Goal: Find contact information: Find contact information

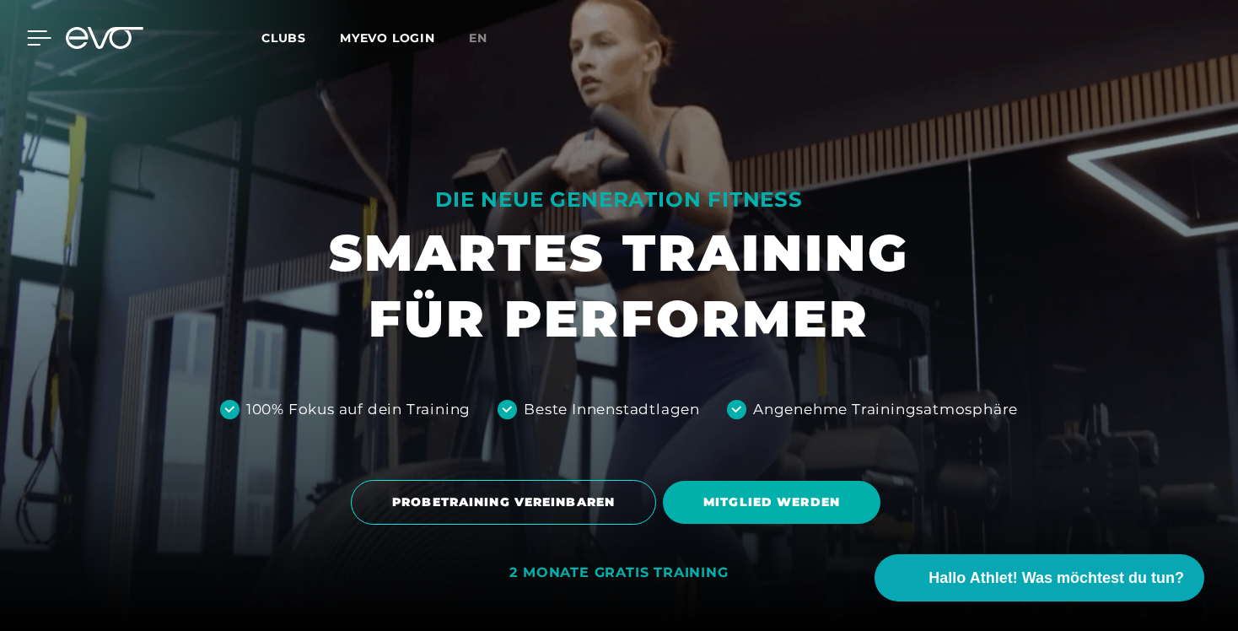
click at [39, 38] on icon at bounding box center [40, 37] width 24 height 13
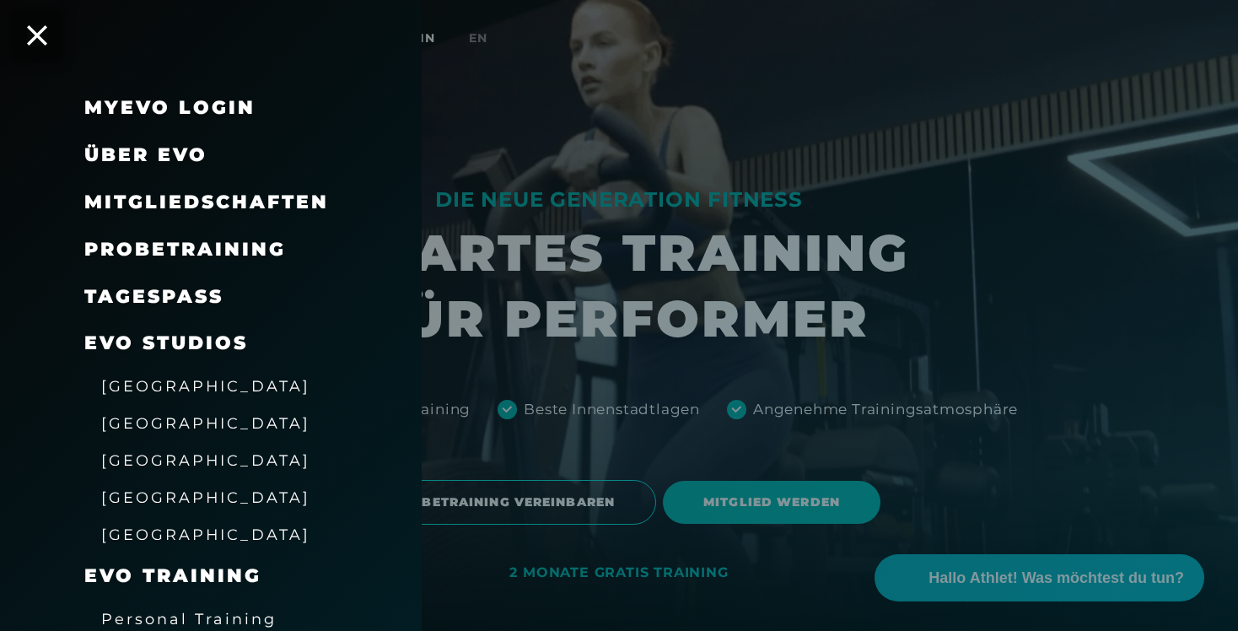
click at [166, 495] on span "[GEOGRAPHIC_DATA]" at bounding box center [205, 497] width 209 height 18
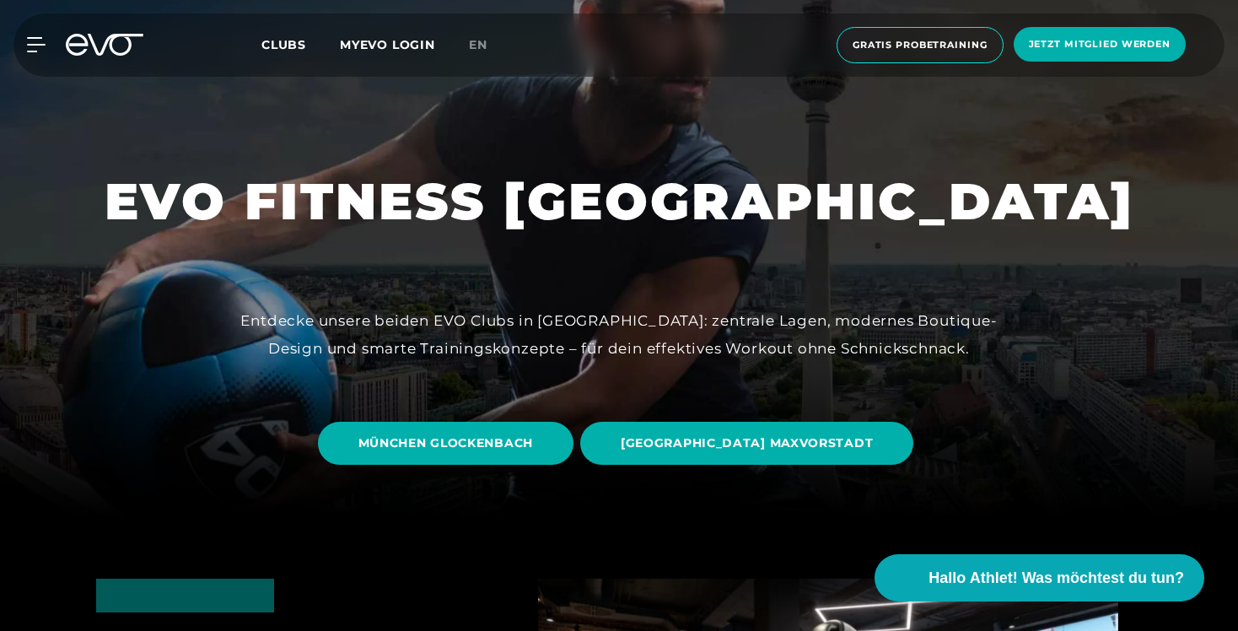
scroll to position [144, 0]
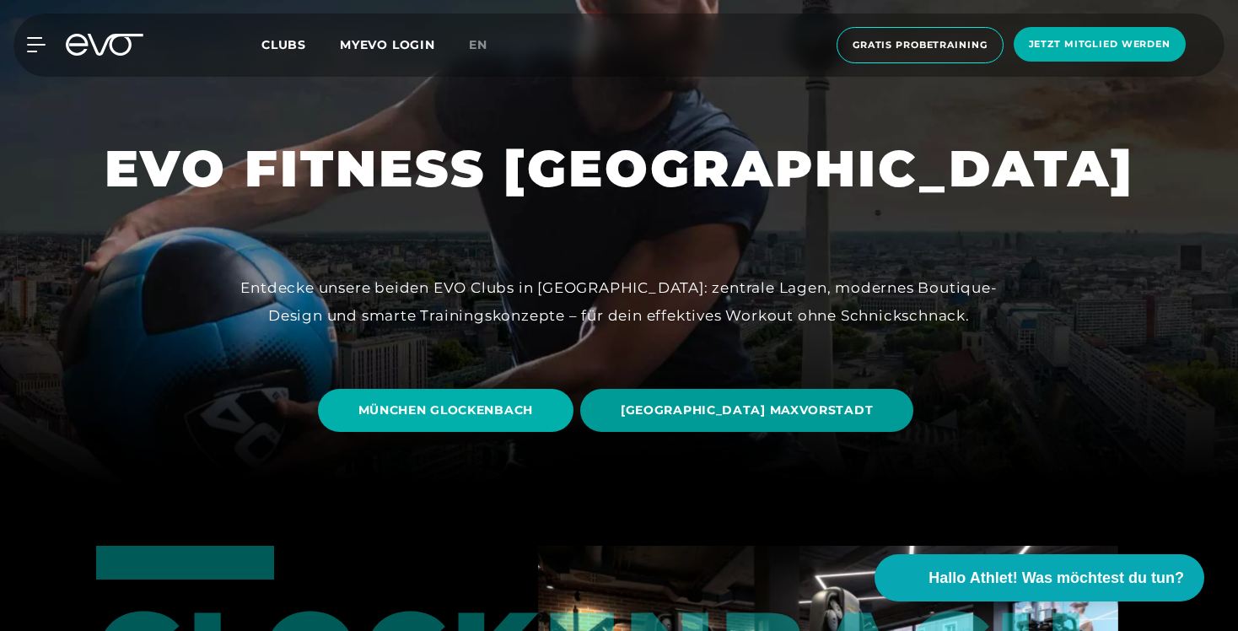
click at [694, 421] on span "[GEOGRAPHIC_DATA] MAXVORSTADT" at bounding box center [746, 410] width 333 height 43
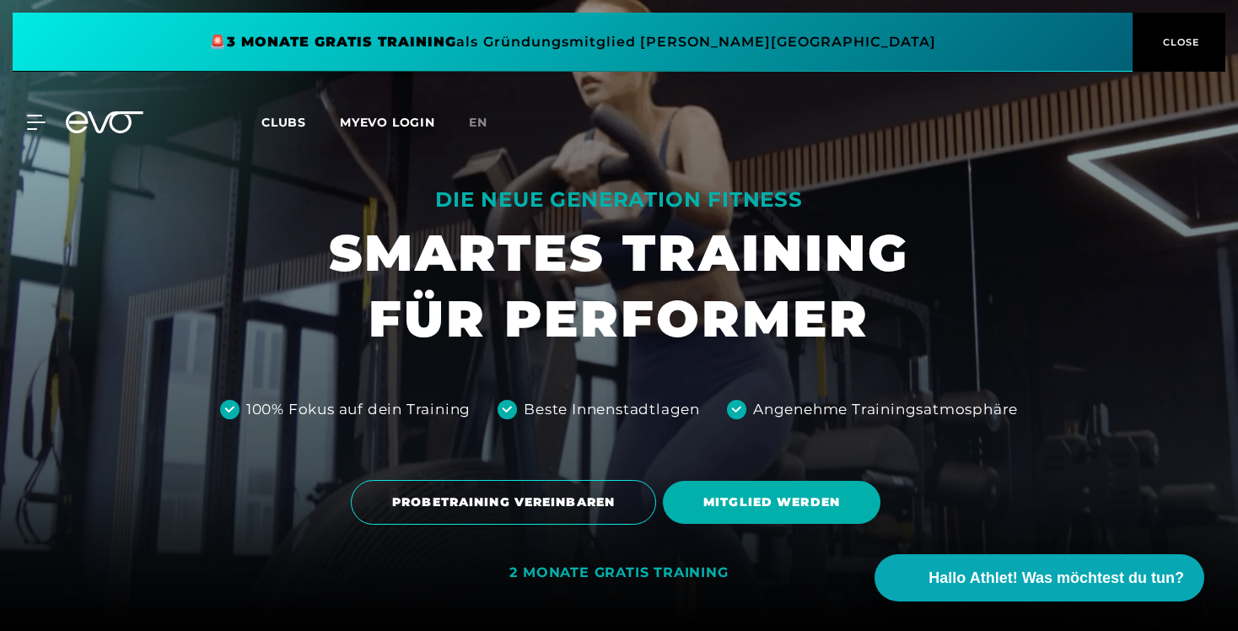
click at [1156, 52] on button "CLOSE" at bounding box center [1178, 42] width 93 height 59
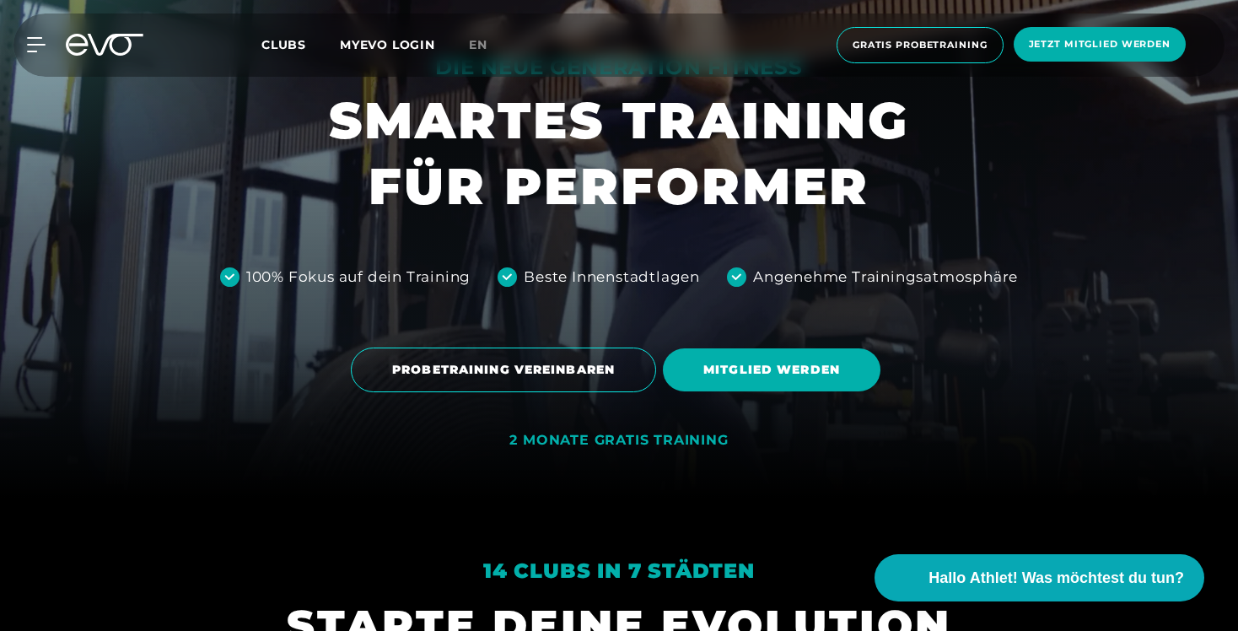
scroll to position [132, 0]
click at [17, 40] on div at bounding box center [26, 44] width 51 height 15
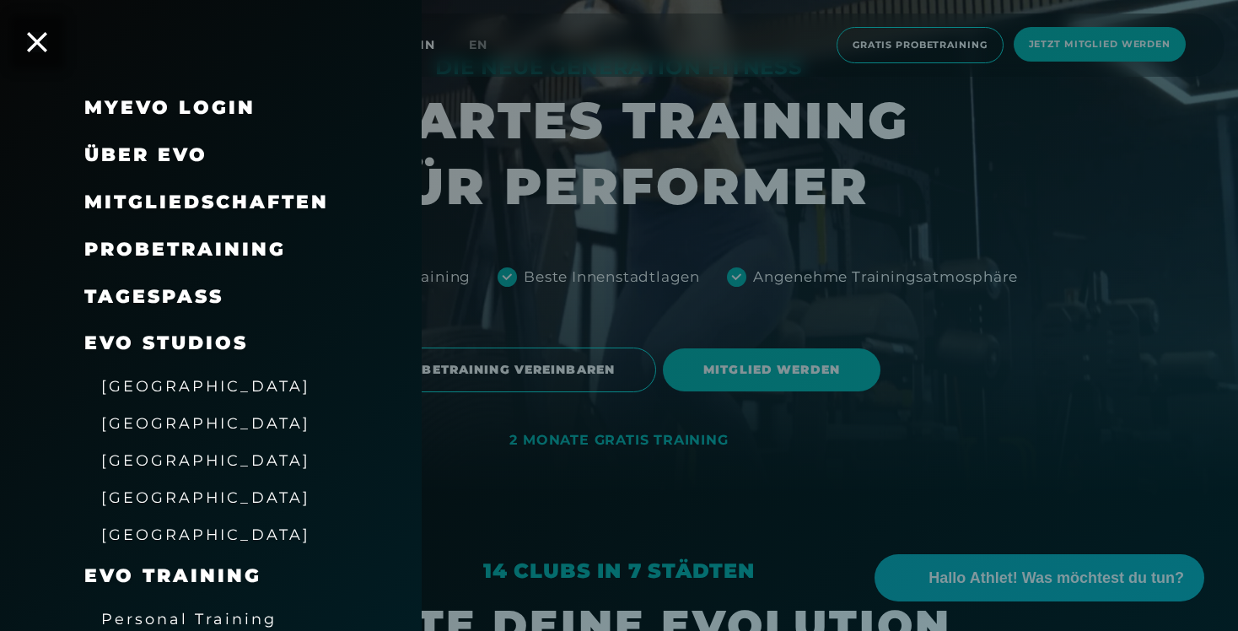
click at [148, 497] on span "[GEOGRAPHIC_DATA]" at bounding box center [205, 497] width 209 height 18
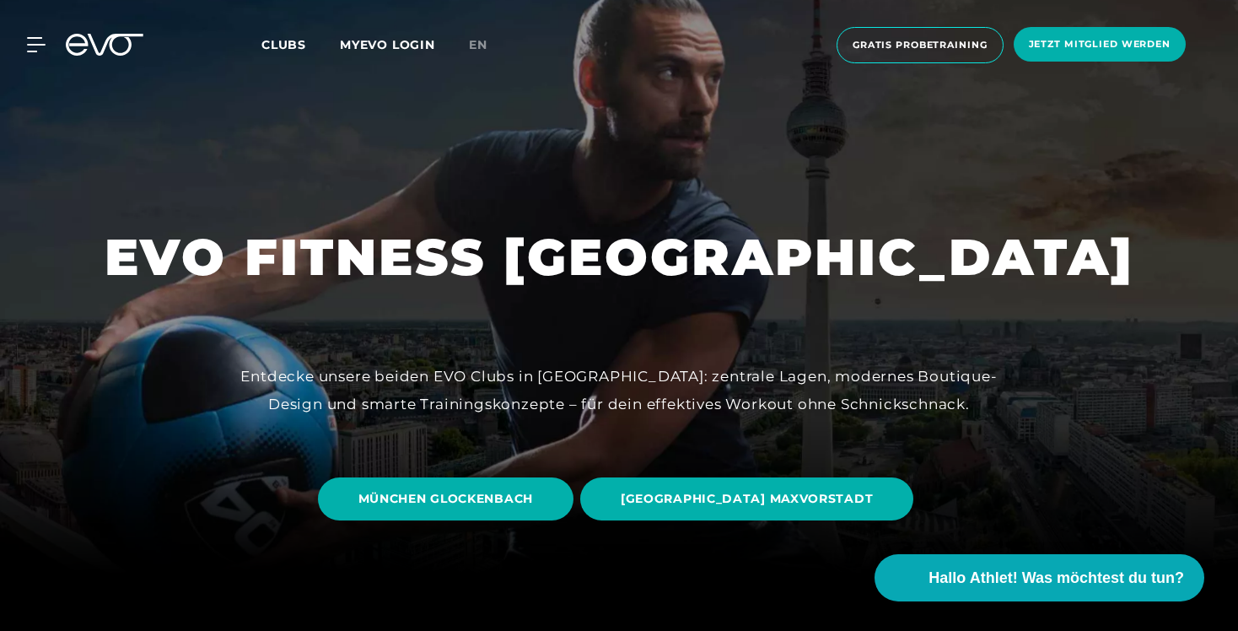
scroll to position [72, 0]
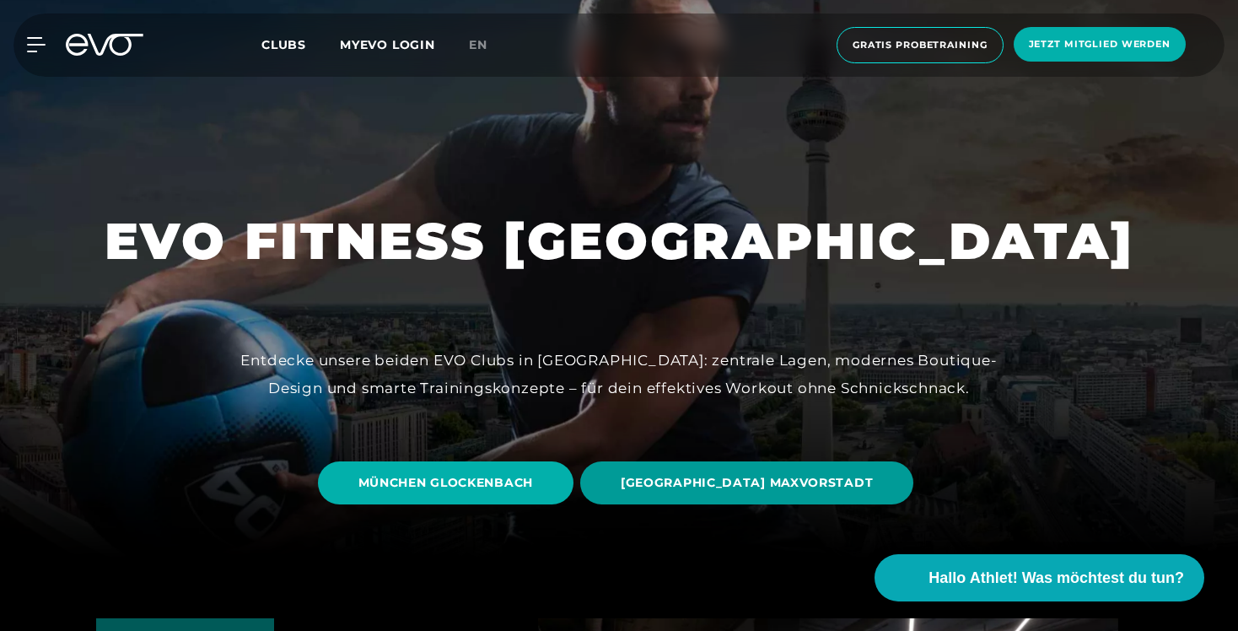
click at [709, 475] on span "MÜNCHEN MAXVORSTADT" at bounding box center [747, 483] width 252 height 18
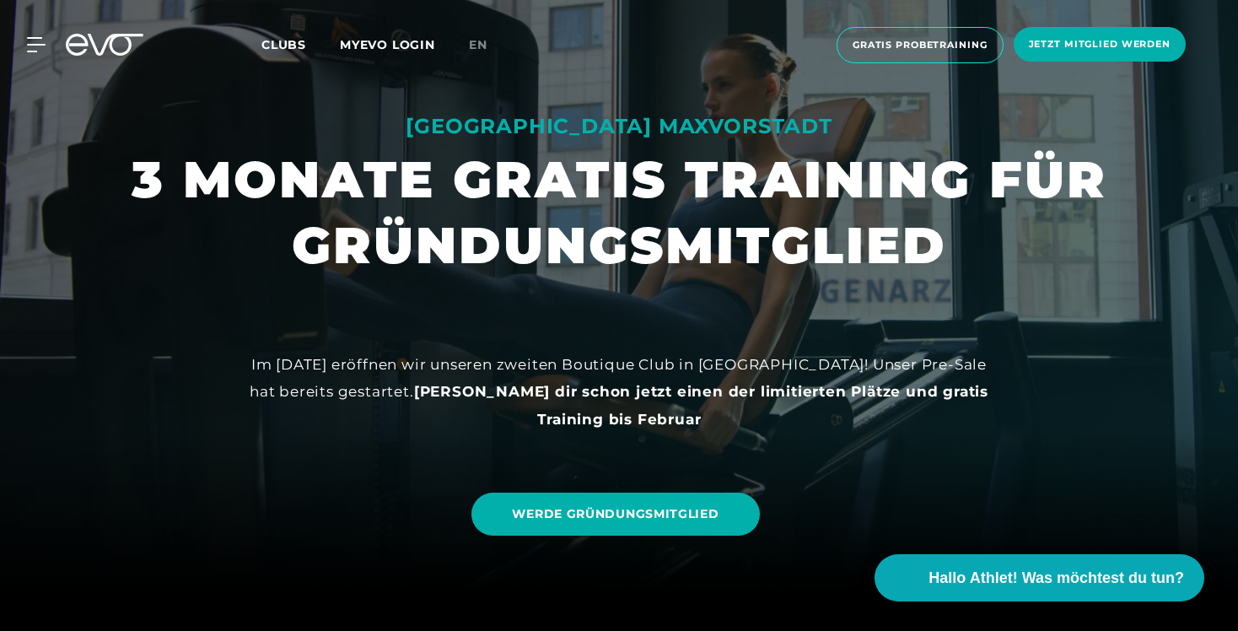
scroll to position [30, 0]
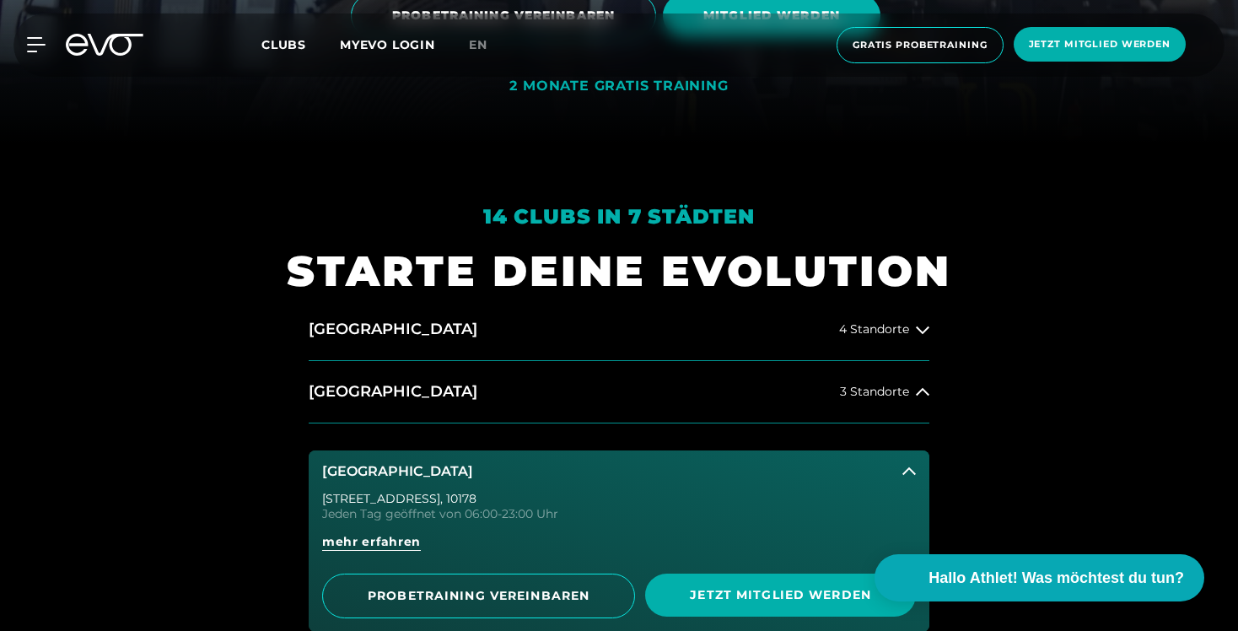
scroll to position [493, 0]
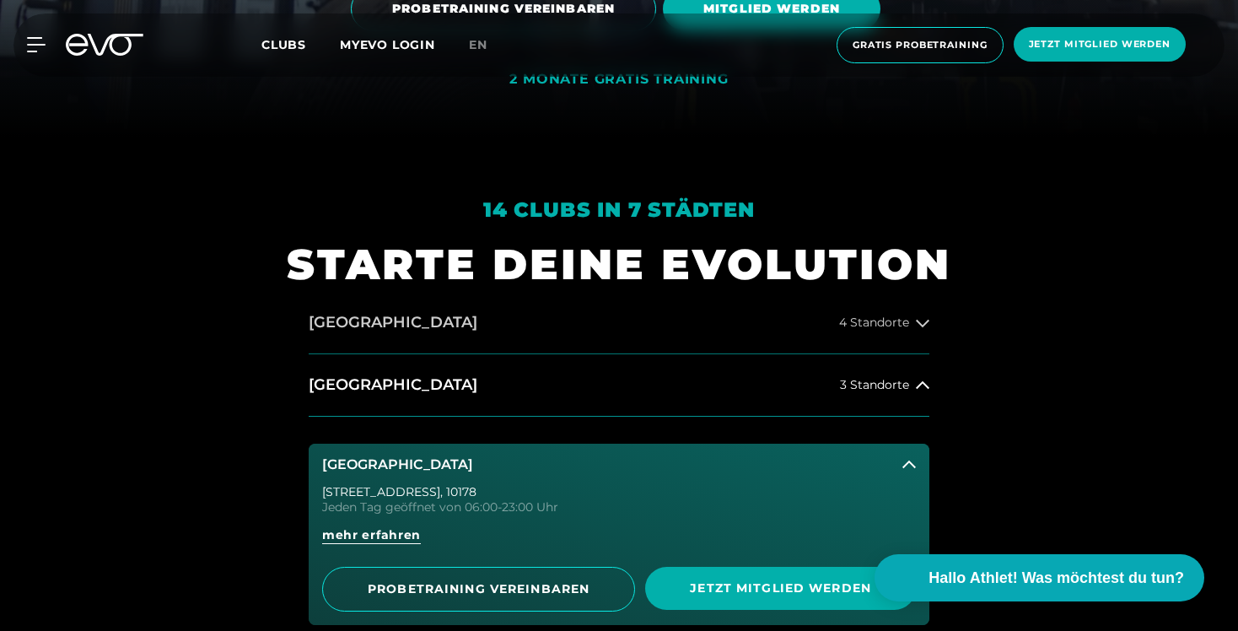
click at [369, 325] on h2 "[GEOGRAPHIC_DATA]" at bounding box center [393, 322] width 169 height 21
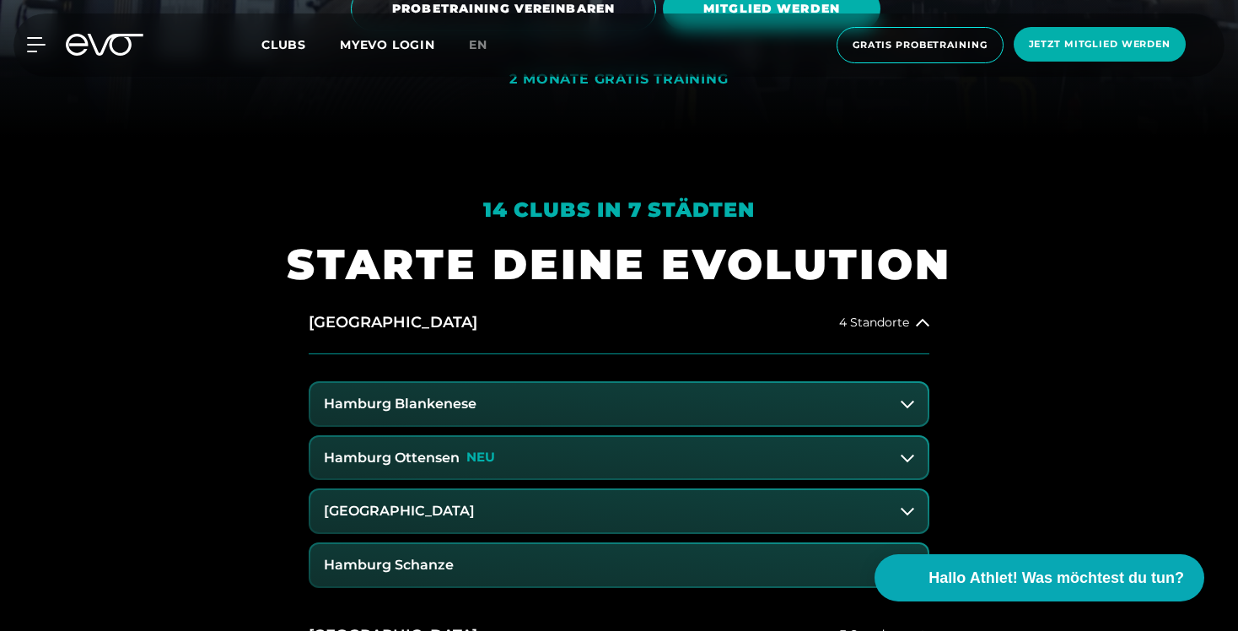
click at [554, 470] on button "Hamburg Ottensen NEU" at bounding box center [618, 458] width 617 height 42
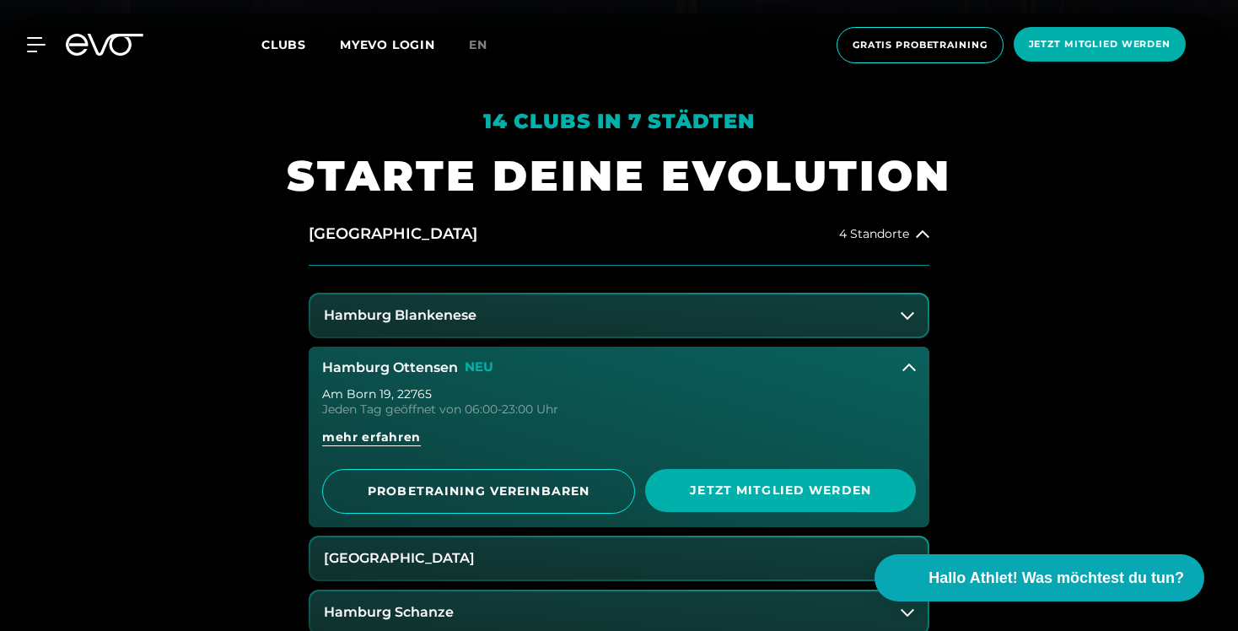
scroll to position [584, 0]
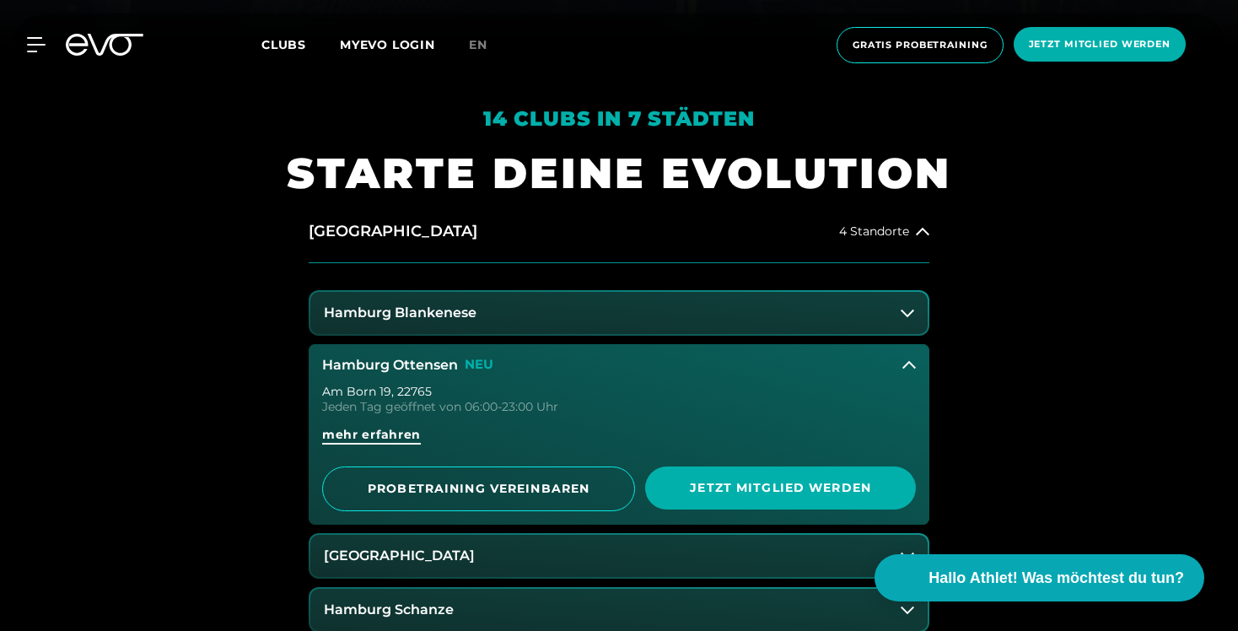
click at [373, 433] on span "mehr erfahren" at bounding box center [371, 435] width 99 height 18
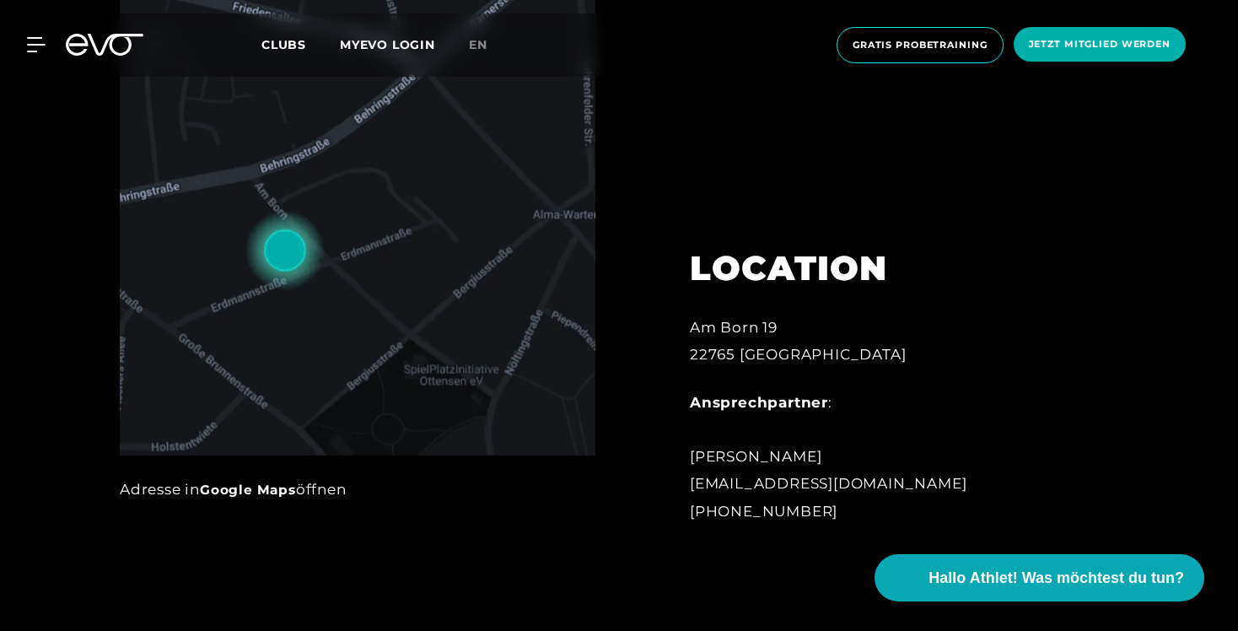
scroll to position [934, 0]
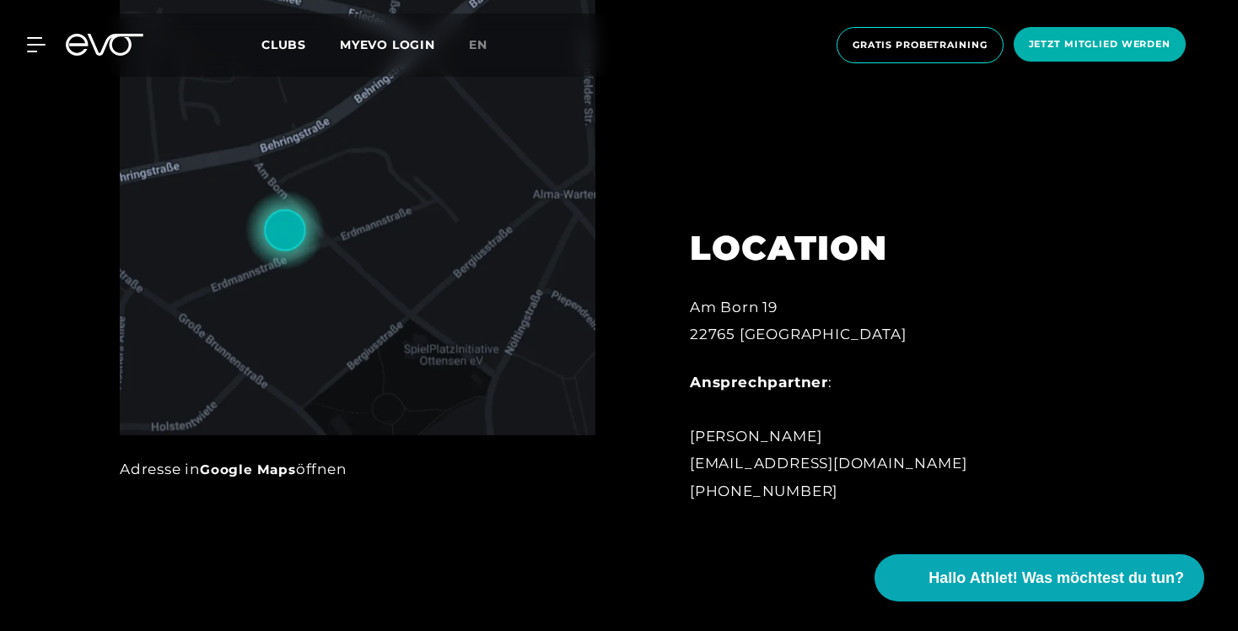
drag, startPoint x: 687, startPoint y: 494, endPoint x: 915, endPoint y: 487, distance: 227.7
click at [915, 487] on div "LOCATION Am Born 19 22765 Hamburg Ansprechpartner : Lale Löbel ottensen@evofitn…" at bounding box center [875, 354] width 418 height 339
copy div "+49 1520 4568720"
